Goal: Find specific page/section: Find specific page/section

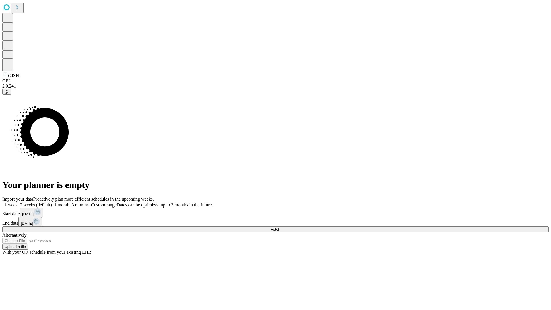
click at [280, 227] on span "Fetch" at bounding box center [275, 229] width 9 height 4
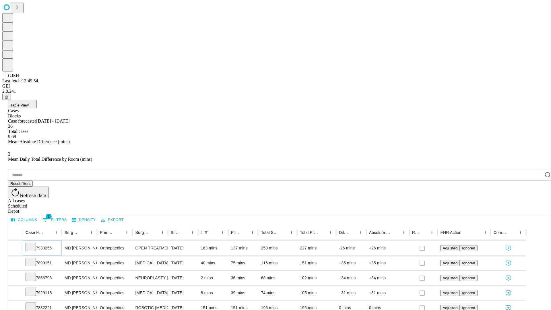
click at [34, 244] on icon at bounding box center [31, 247] width 6 height 6
